Goal: Communication & Community: Ask a question

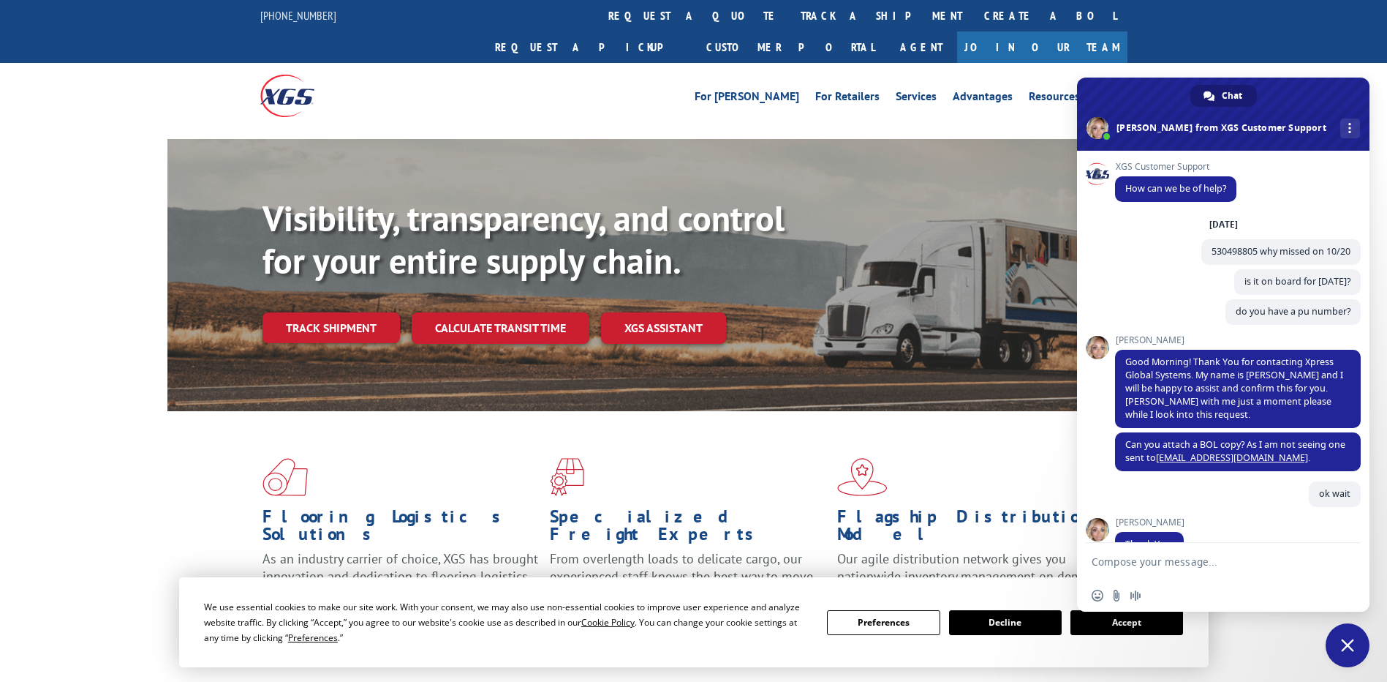
scroll to position [2121, 0]
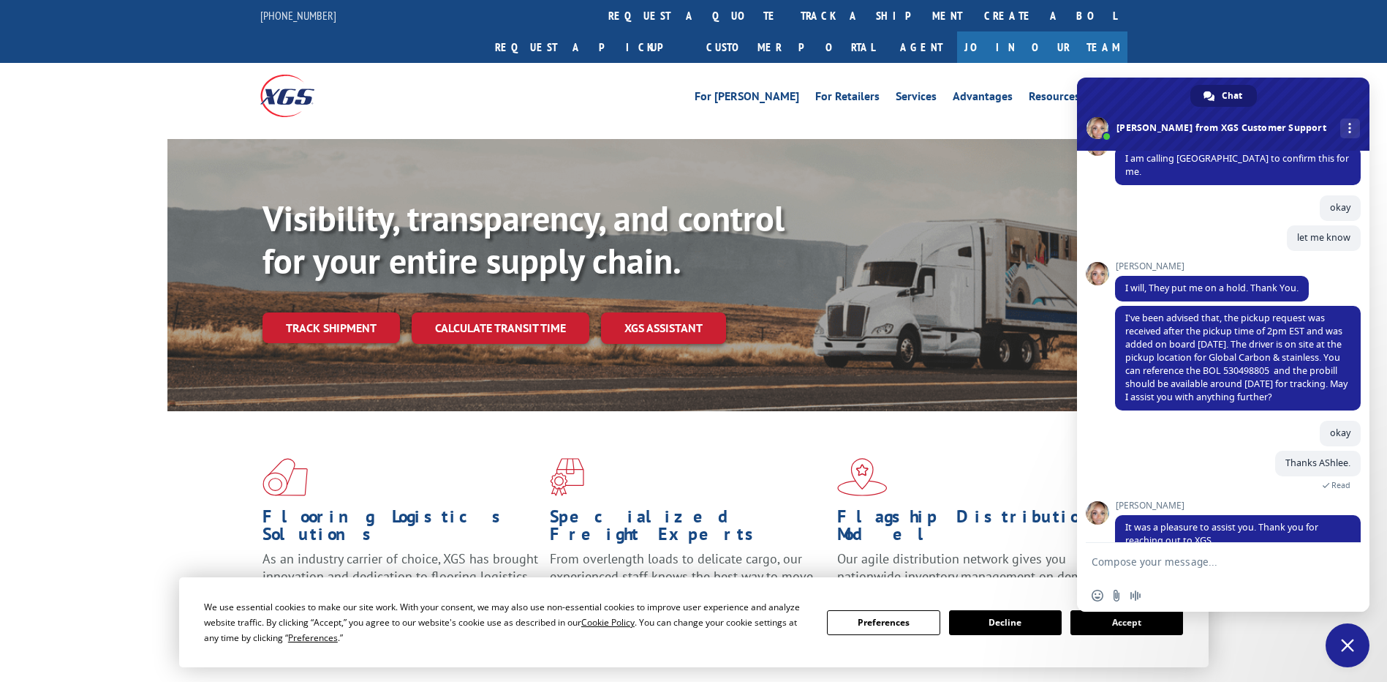
click at [1191, 566] on textarea "Compose your message..." at bounding box center [1207, 561] width 231 height 13
paste textarea "530209340"
type textarea "530209340 why missed on 09/30 10/01, 10/02"
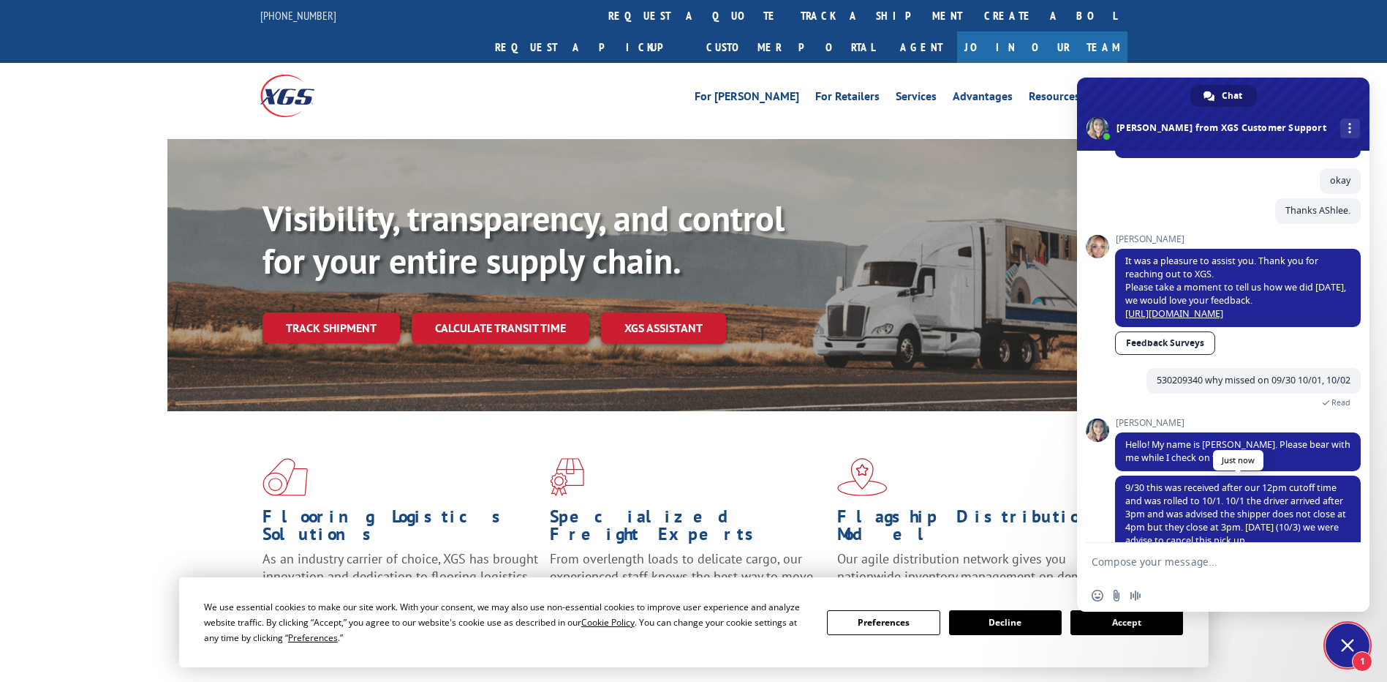
scroll to position [2428, 0]
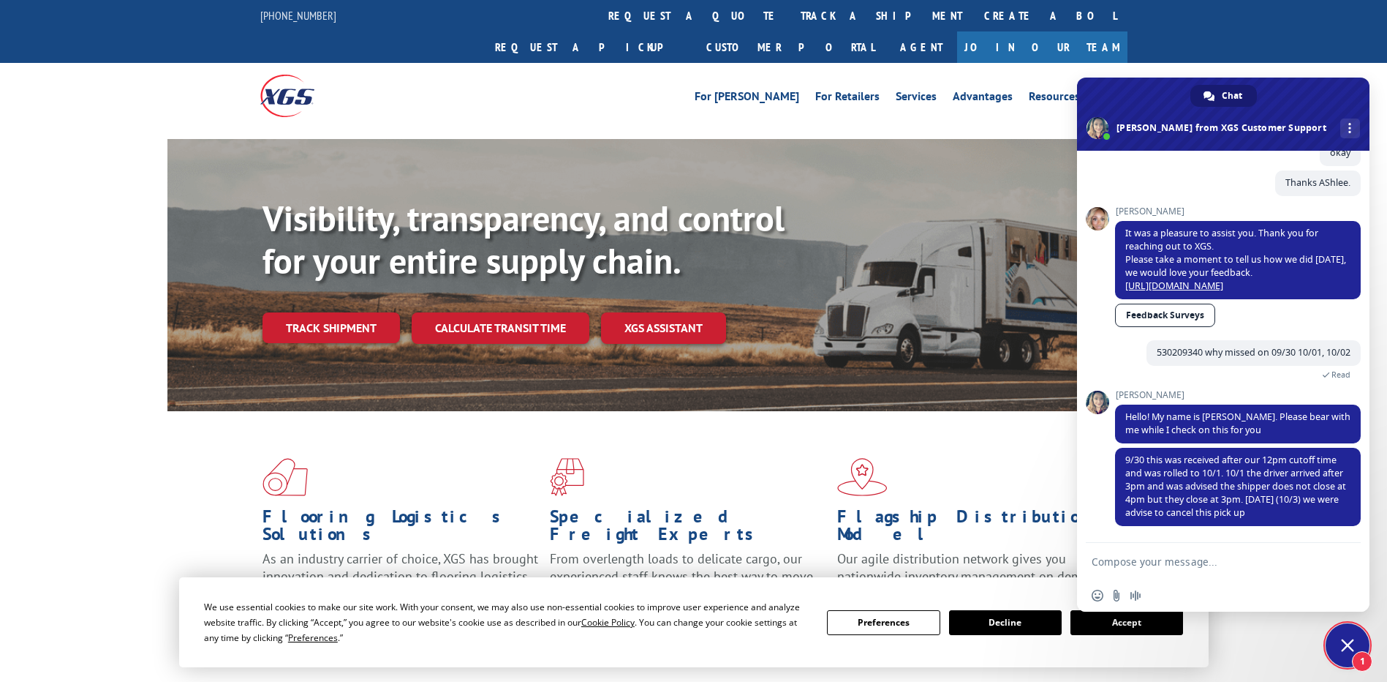
click at [1125, 559] on textarea "Compose your message..." at bounding box center [1207, 561] width 231 height 13
type textarea "who advised to cancel pickup?"
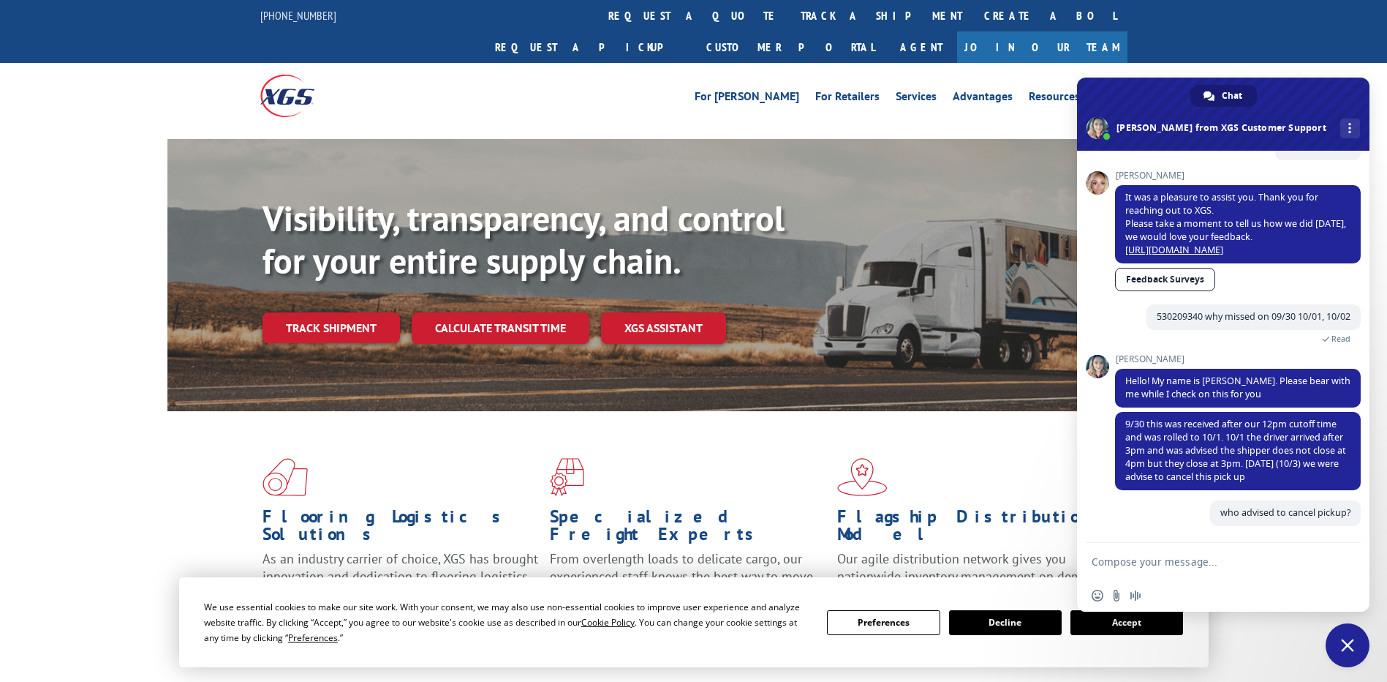
scroll to position [2464, 0]
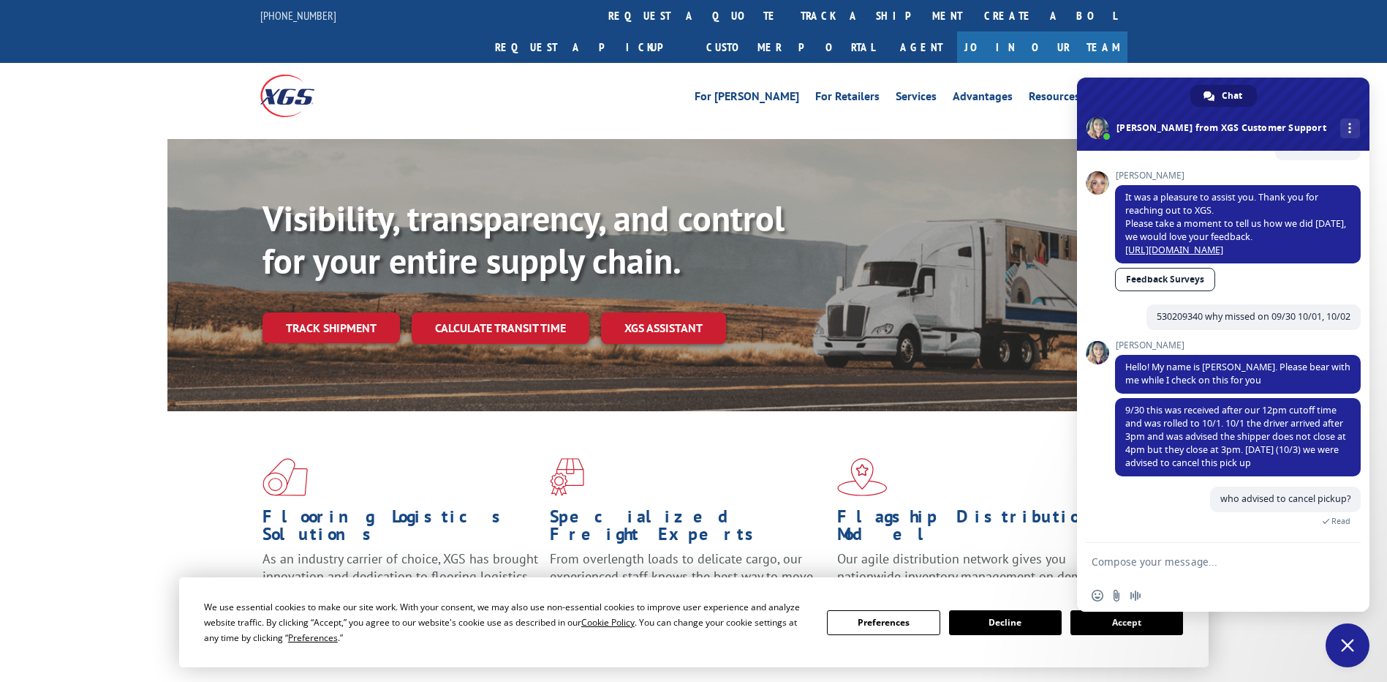
click at [1125, 559] on textarea "Compose your message..." at bounding box center [1207, 561] width 231 height 13
type textarea "shipper sent an email or something like that?"
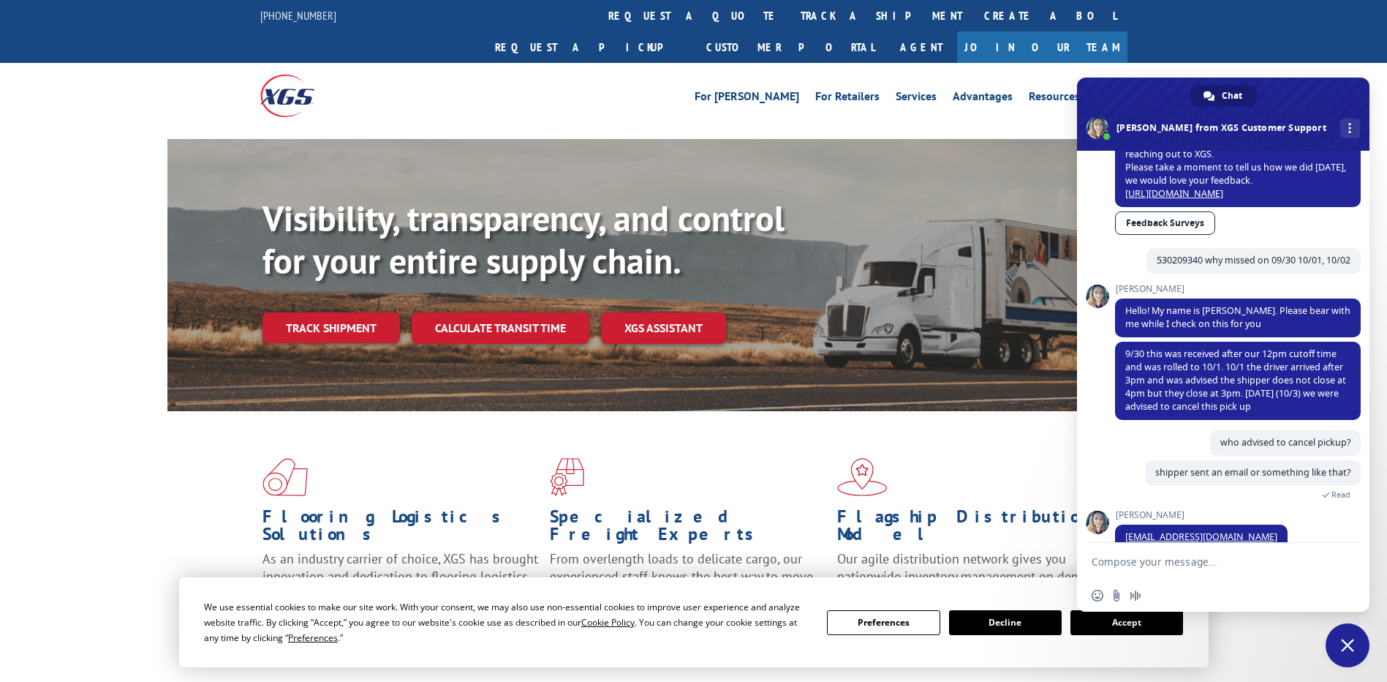
scroll to position [2544, 0]
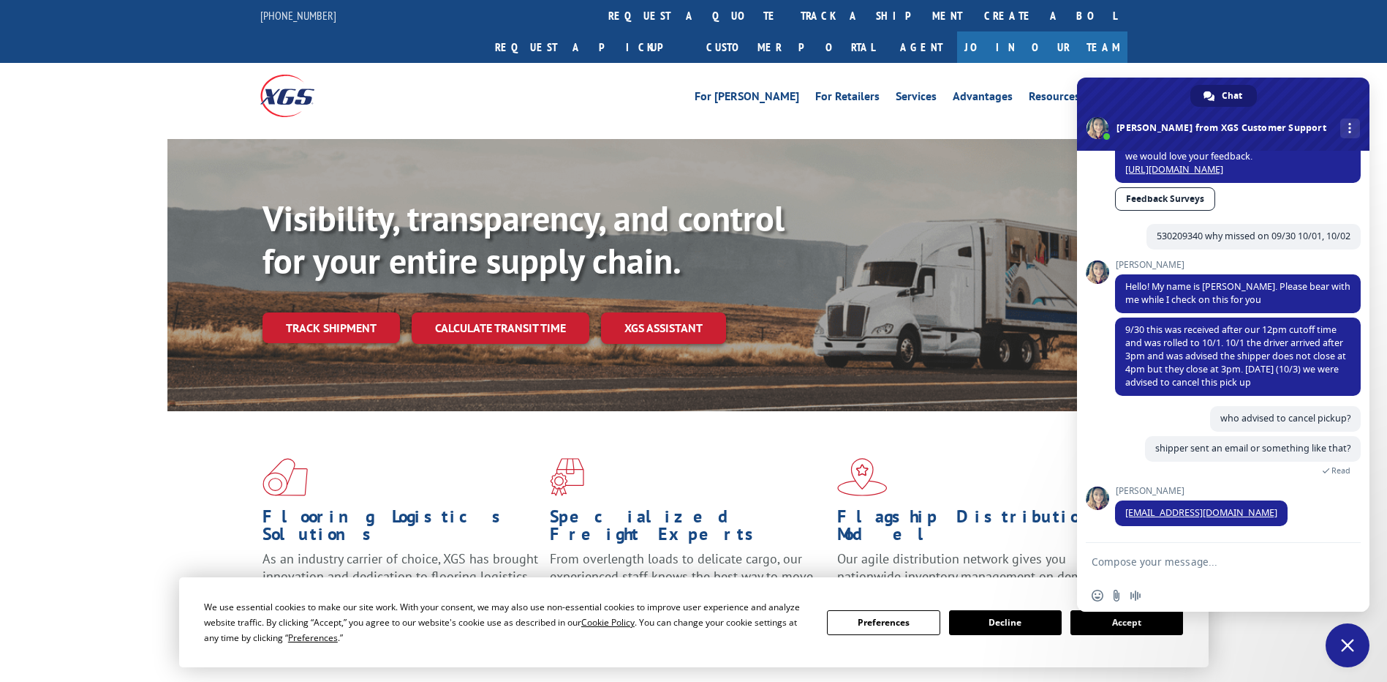
click at [1131, 555] on textarea "Compose your message..." at bounding box center [1207, 561] width 231 height 13
type textarea "oh ohk"
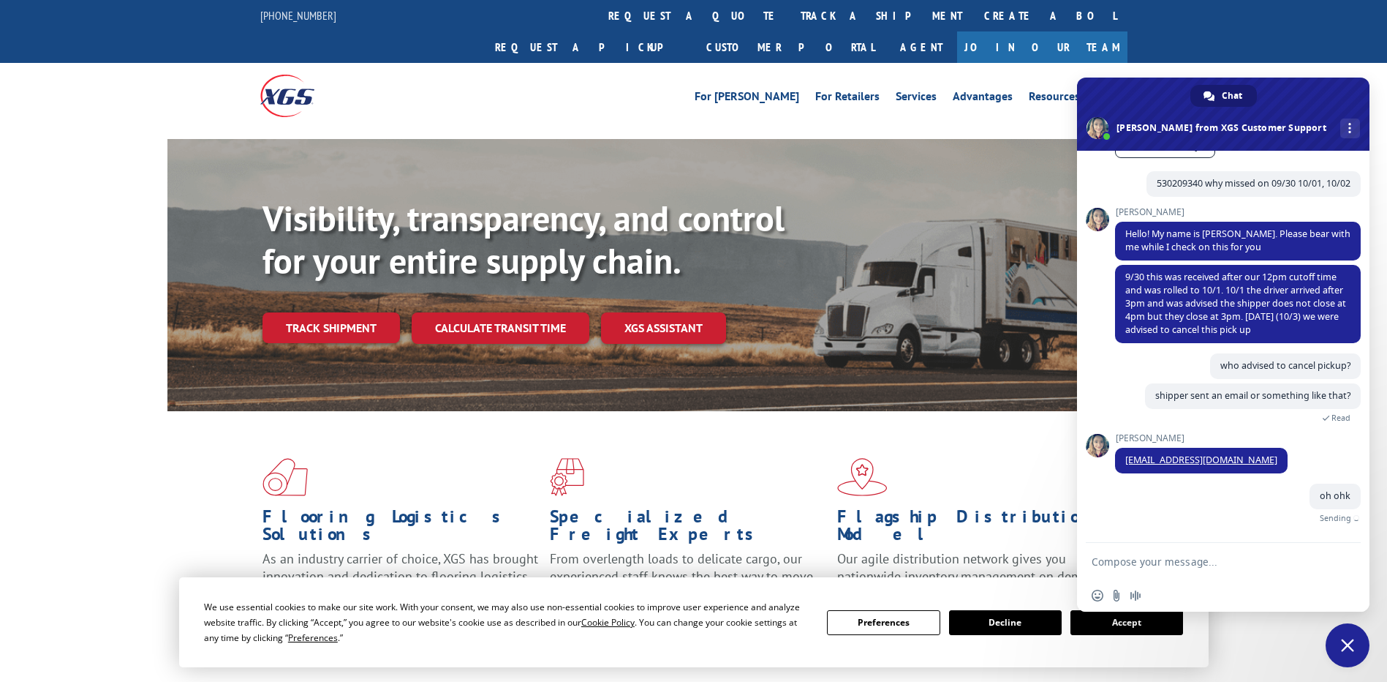
scroll to position [2580, 0]
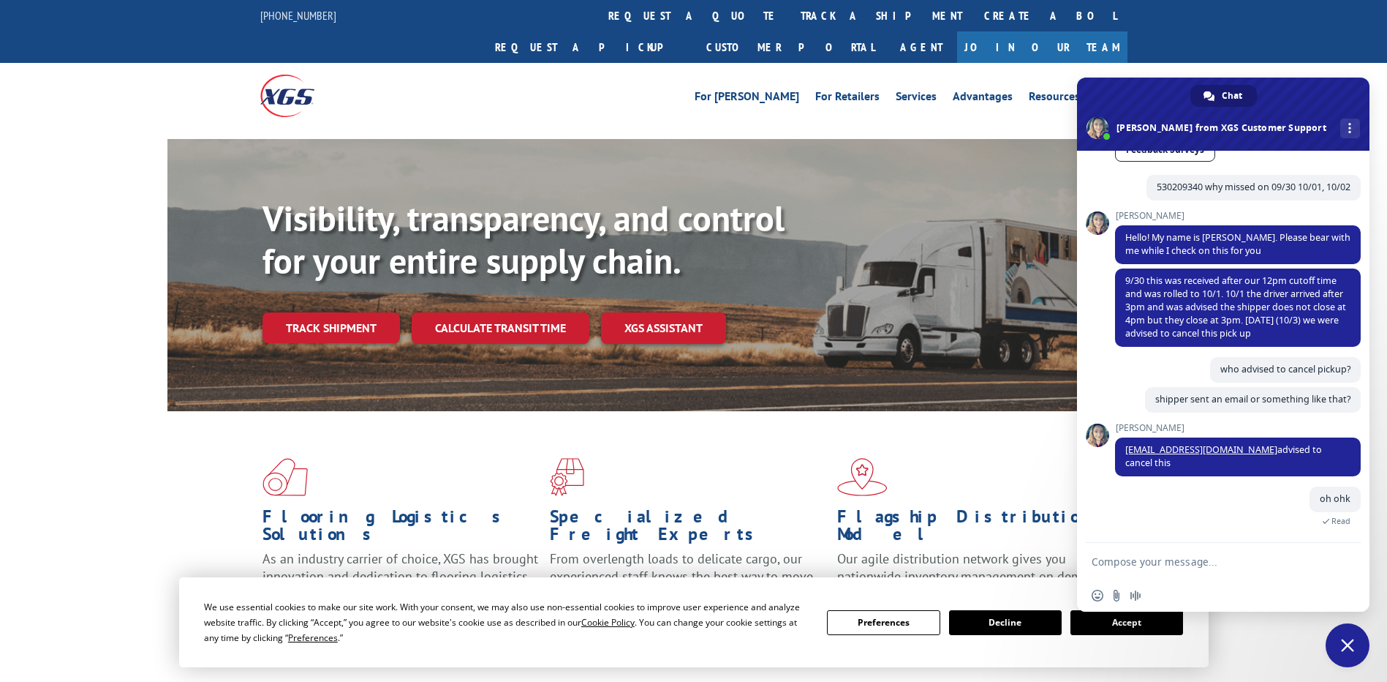
click at [1133, 554] on form at bounding box center [1207, 562] width 231 height 39
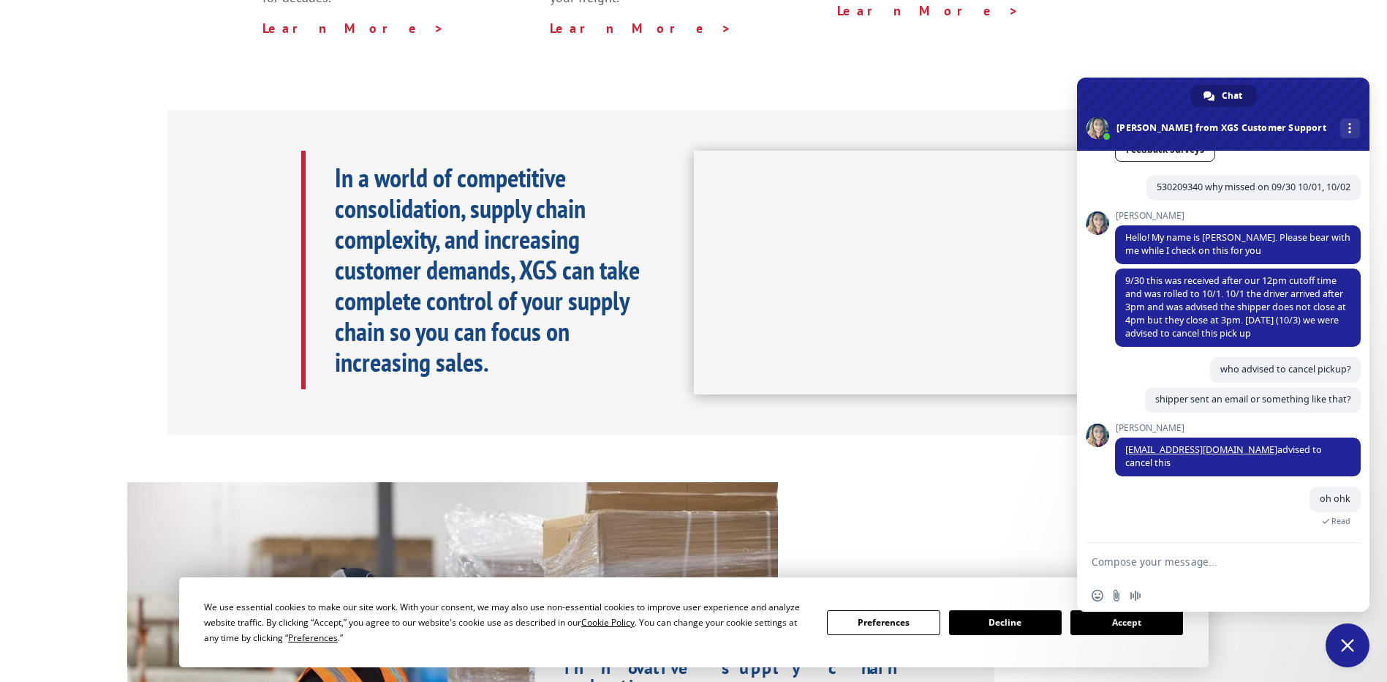
click at [1137, 568] on form at bounding box center [1207, 562] width 231 height 39
click at [1139, 558] on textarea "Compose your message..." at bounding box center [1207, 561] width 231 height 13
type textarea "Thanks [PERSON_NAME]"
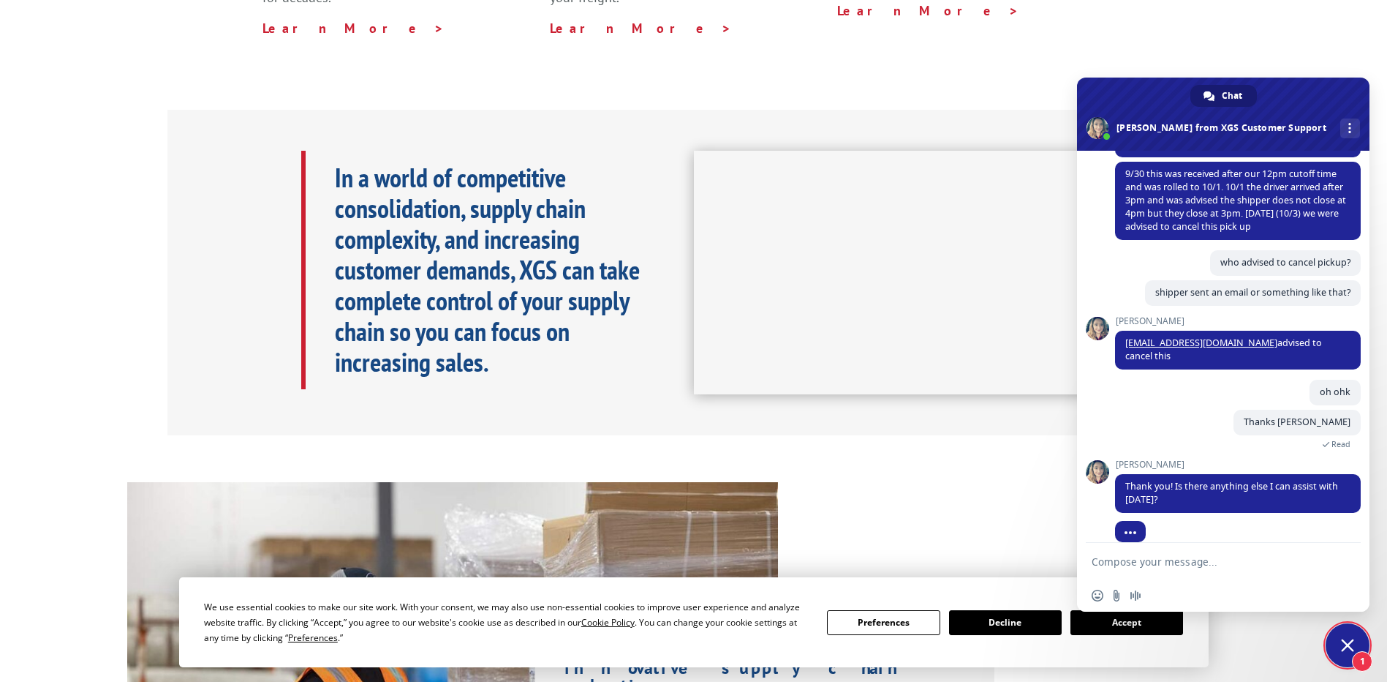
scroll to position [2702, 0]
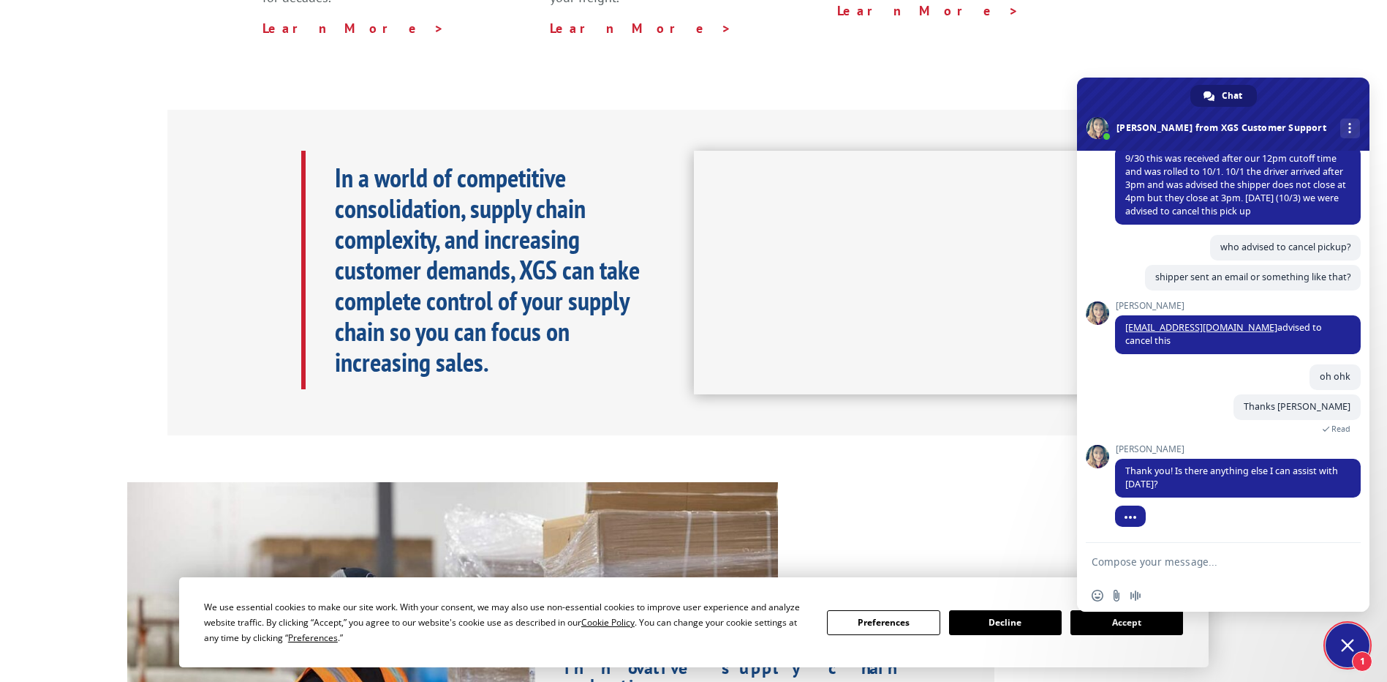
click at [1164, 557] on textarea "Compose your message..." at bounding box center [1207, 561] width 231 height 13
type textarea "nope"
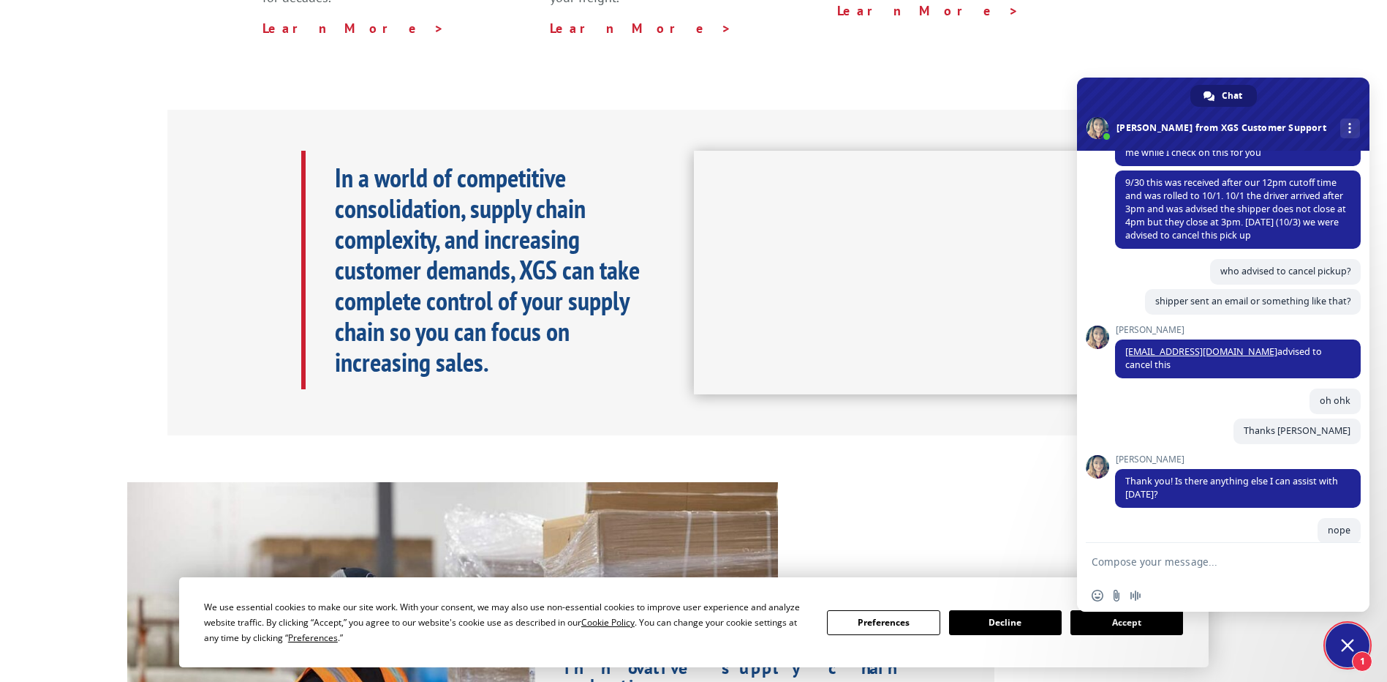
scroll to position [2812, 0]
